Goal: Check status: Check status

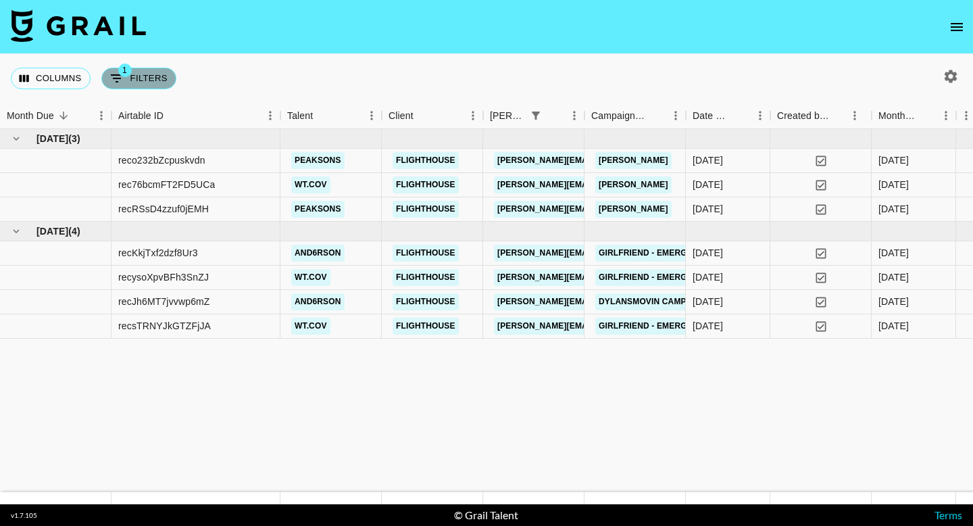
click at [136, 81] on button "1 Filters" at bounding box center [138, 79] width 75 height 22
select select "bookerId"
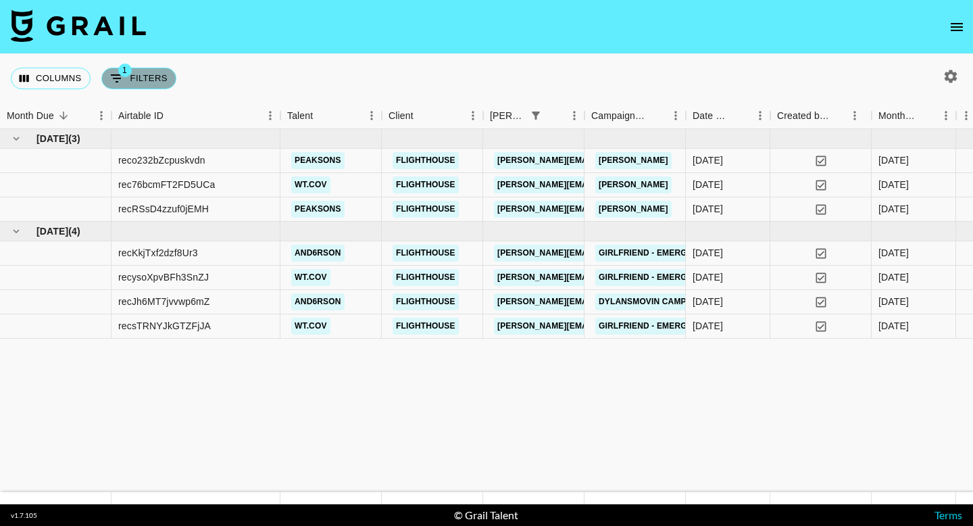
click at [126, 80] on button "1 Filters" at bounding box center [138, 79] width 75 height 22
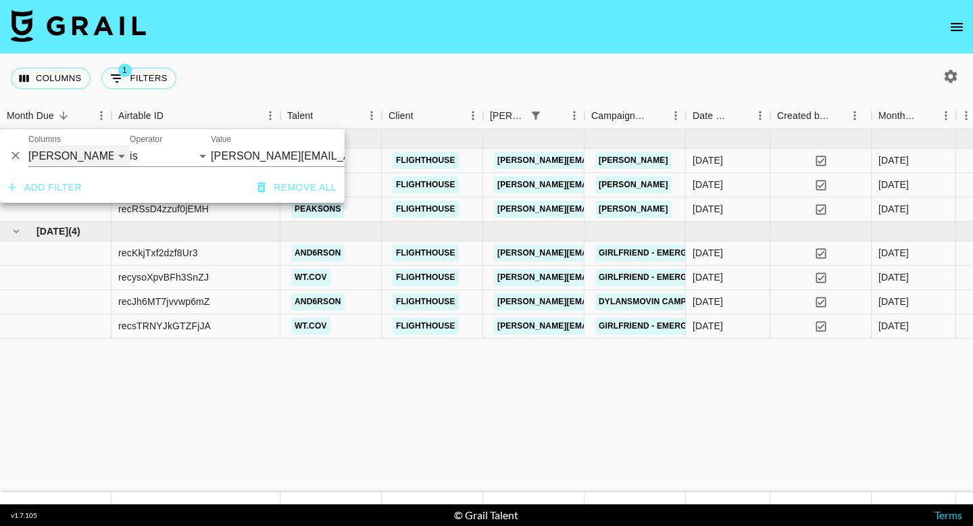
click at [103, 155] on select "Grail Platform ID Airtable ID Talent Manager Client [PERSON_NAME] Campaign (Typ…" at bounding box center [78, 156] width 101 height 22
select select "airtableId"
click at [28, 145] on select "Grail Platform ID Airtable ID Talent Manager Client [PERSON_NAME] Campaign (Typ…" at bounding box center [78, 156] width 101 height 22
select select "contains"
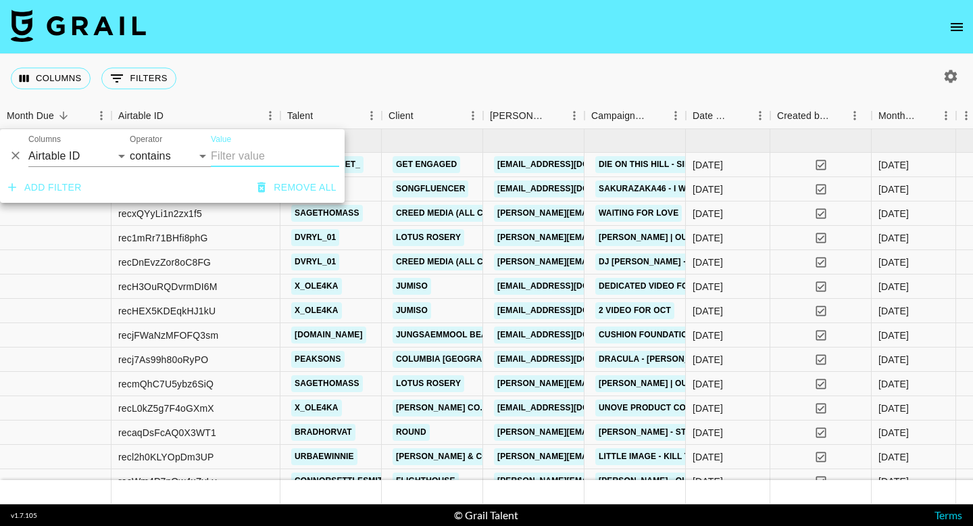
click at [252, 152] on input "Value" at bounding box center [275, 156] width 128 height 22
type input "recKkjTxf2dzf8Ur3"
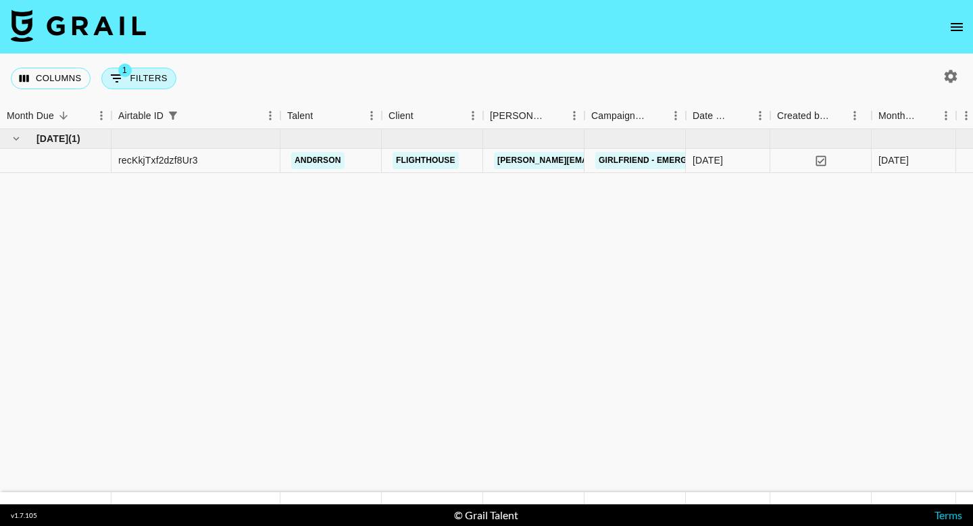
click at [151, 79] on button "1 Filters" at bounding box center [138, 79] width 75 height 22
select select "airtableId"
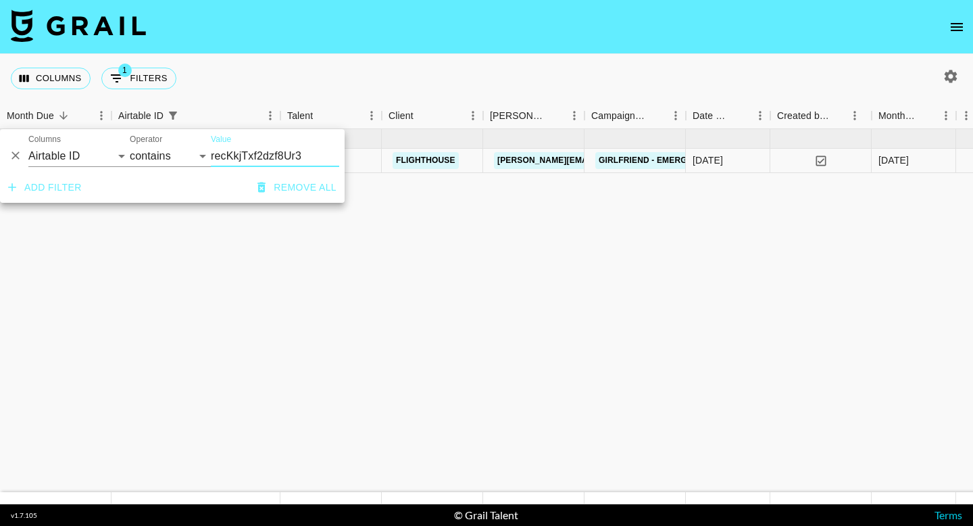
click at [264, 162] on input "recKkjTxf2dzf8Ur3" at bounding box center [275, 156] width 128 height 22
click at [264, 161] on input "recKkjTxf2dzf8Ur3" at bounding box center [275, 156] width 128 height 22
type input "recysoXpvBFh3SnZJ"
